Goal: Task Accomplishment & Management: Manage account settings

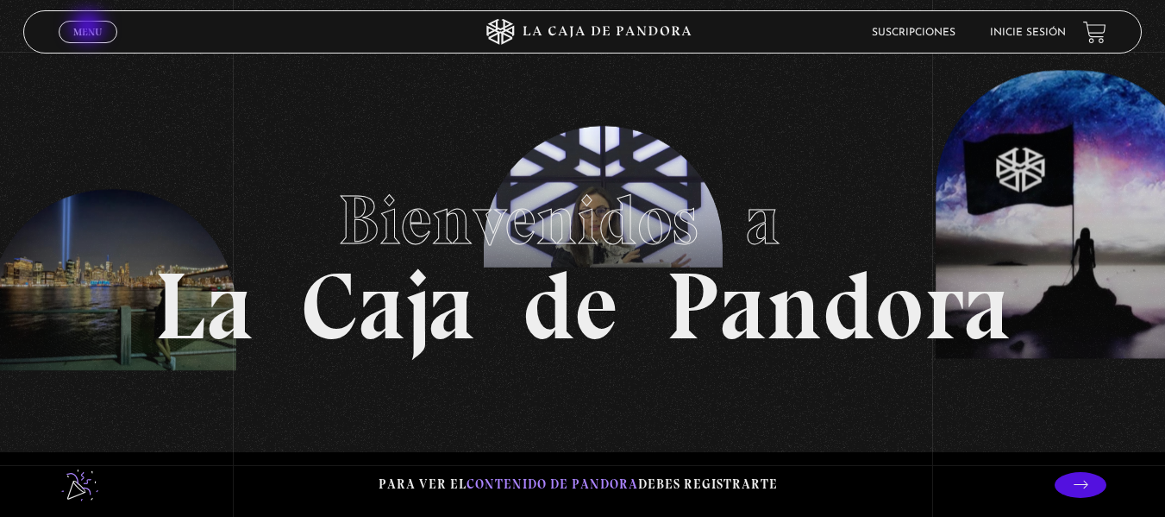
click at [90, 28] on span "Menu" at bounding box center [87, 32] width 28 height 10
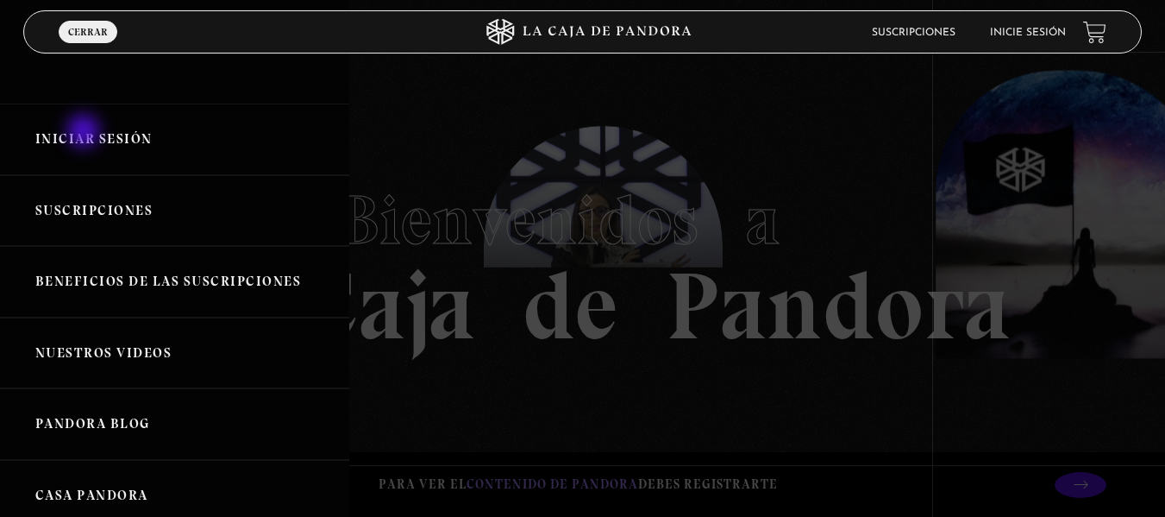
click at [85, 133] on link "Iniciar Sesión" at bounding box center [174, 140] width 349 height 72
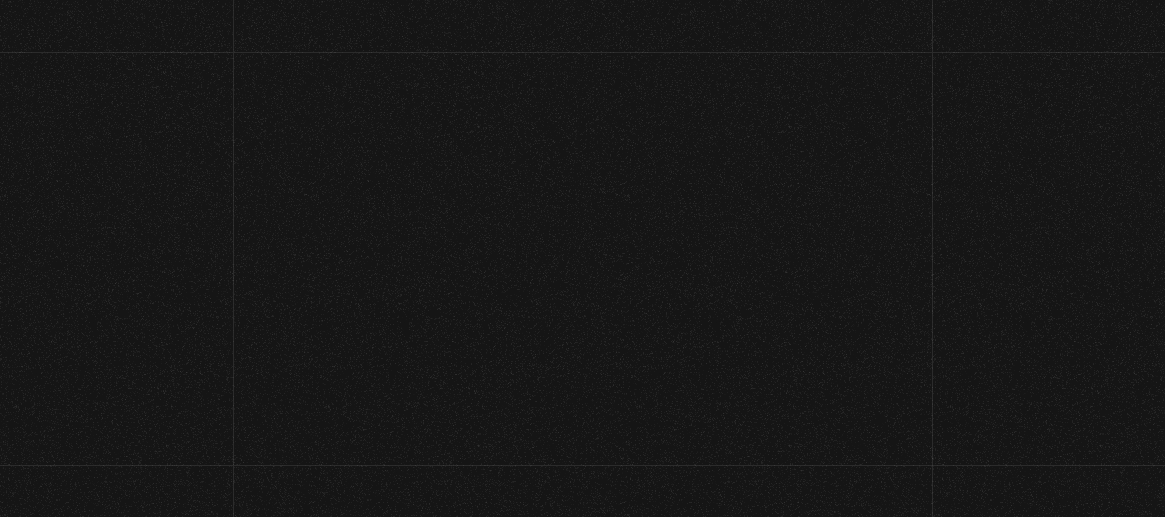
type input "vale_vhr@hotmail.com"
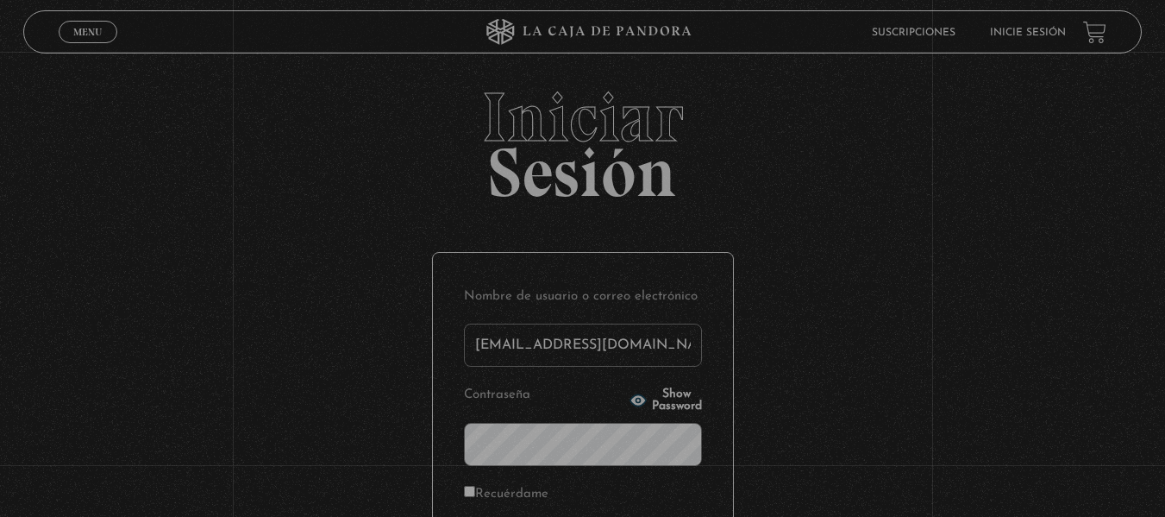
click at [85, 133] on span "Iniciar" at bounding box center [582, 117] width 1119 height 69
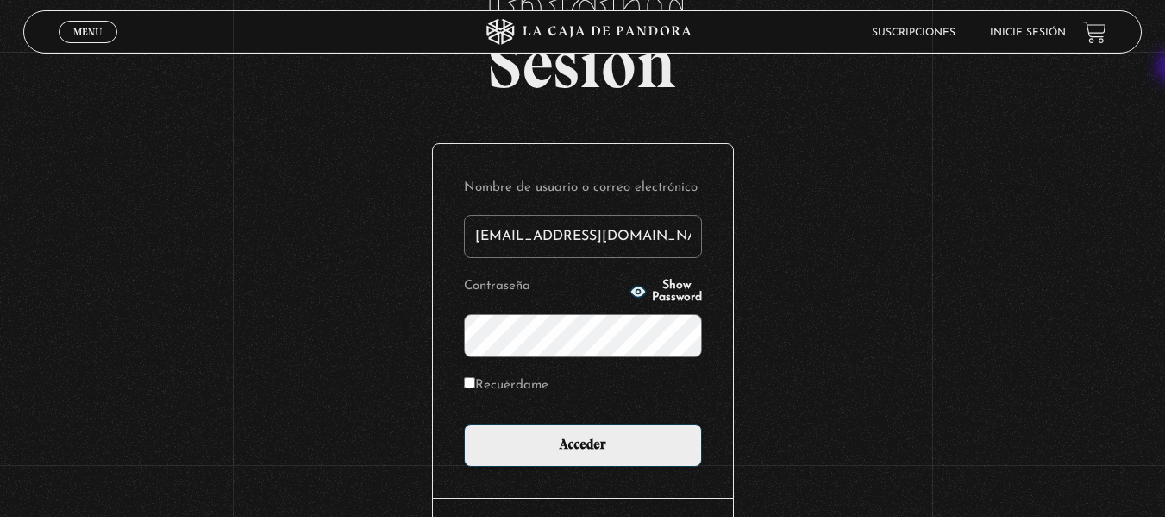
scroll to position [119, 0]
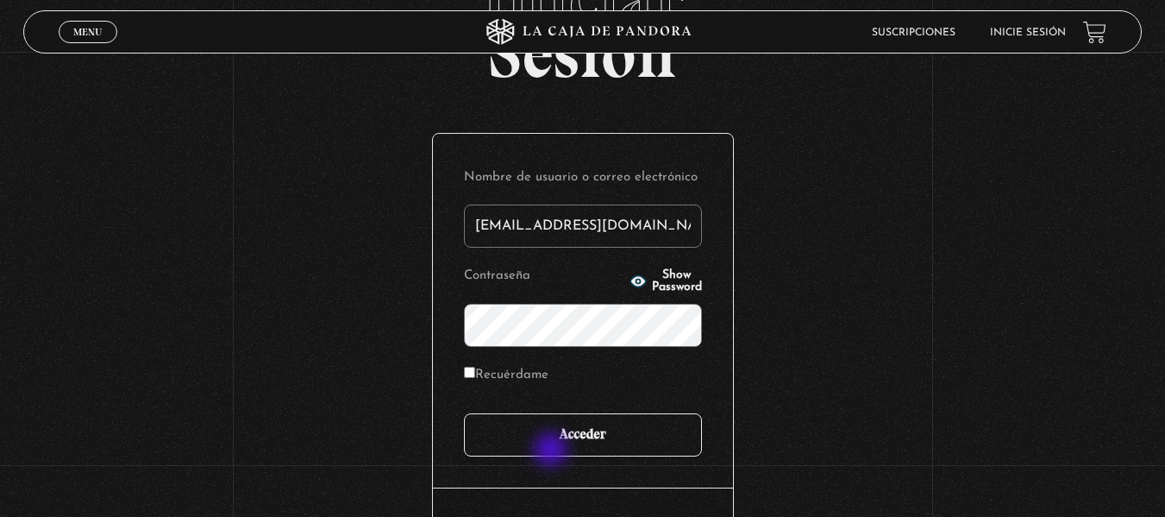
click at [554, 451] on input "Acceder" at bounding box center [583, 434] width 238 height 43
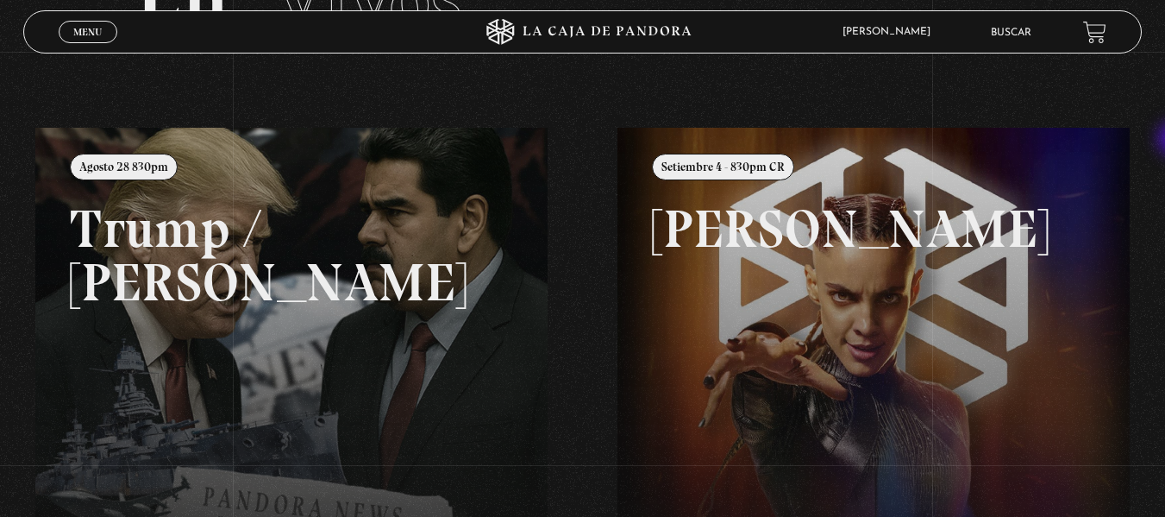
scroll to position [148, 0]
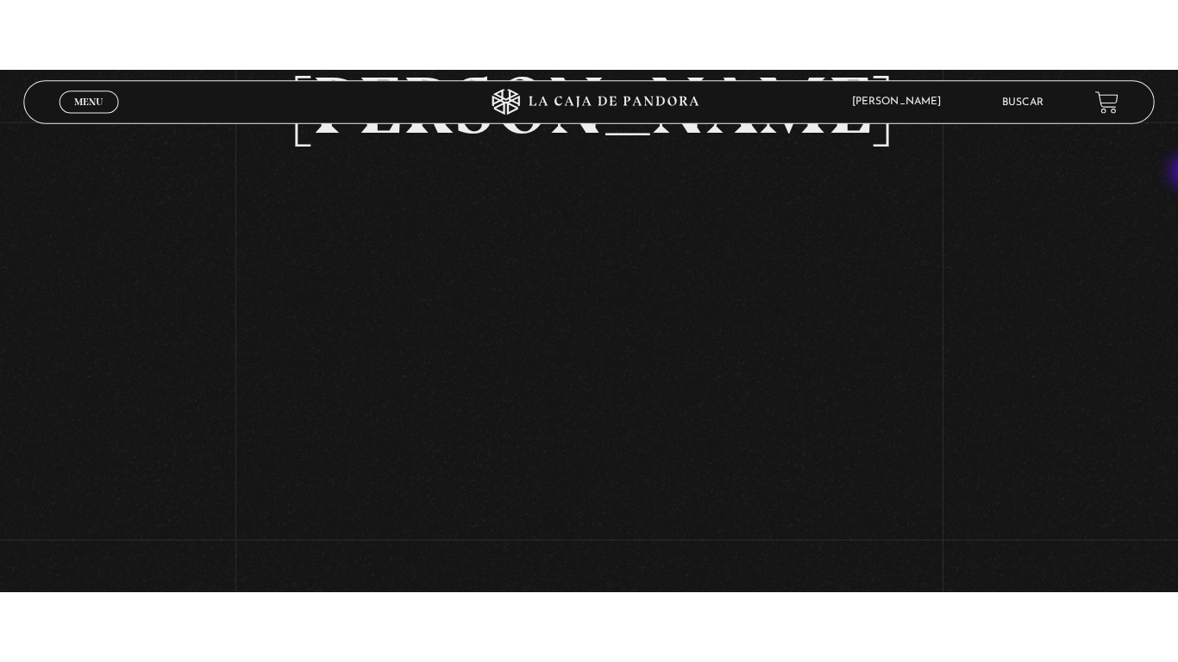
scroll to position [204, 0]
